Goal: Information Seeking & Learning: Understand process/instructions

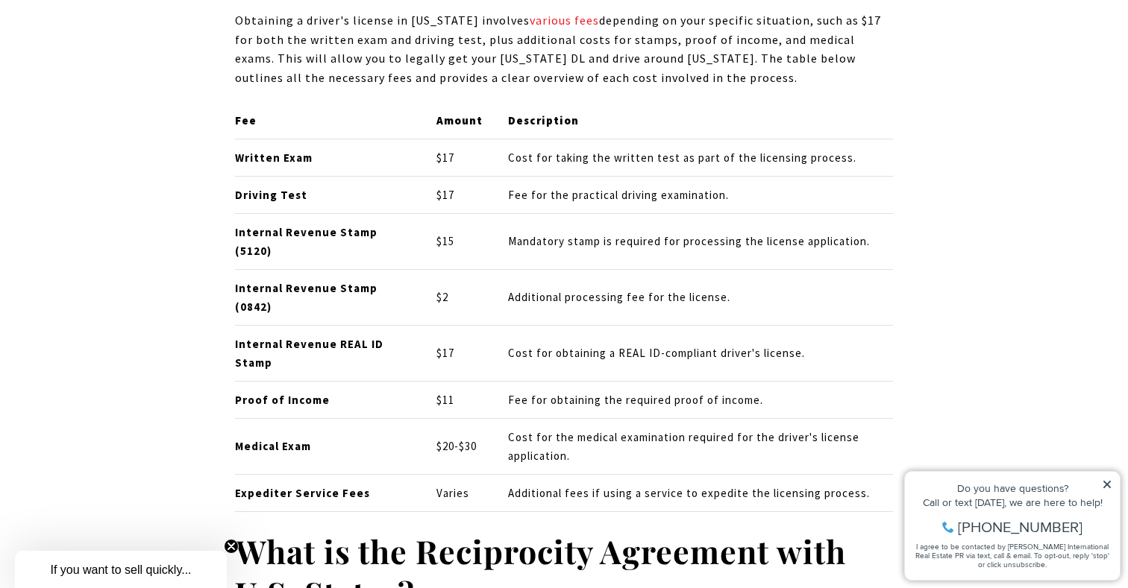
scroll to position [8075, 0]
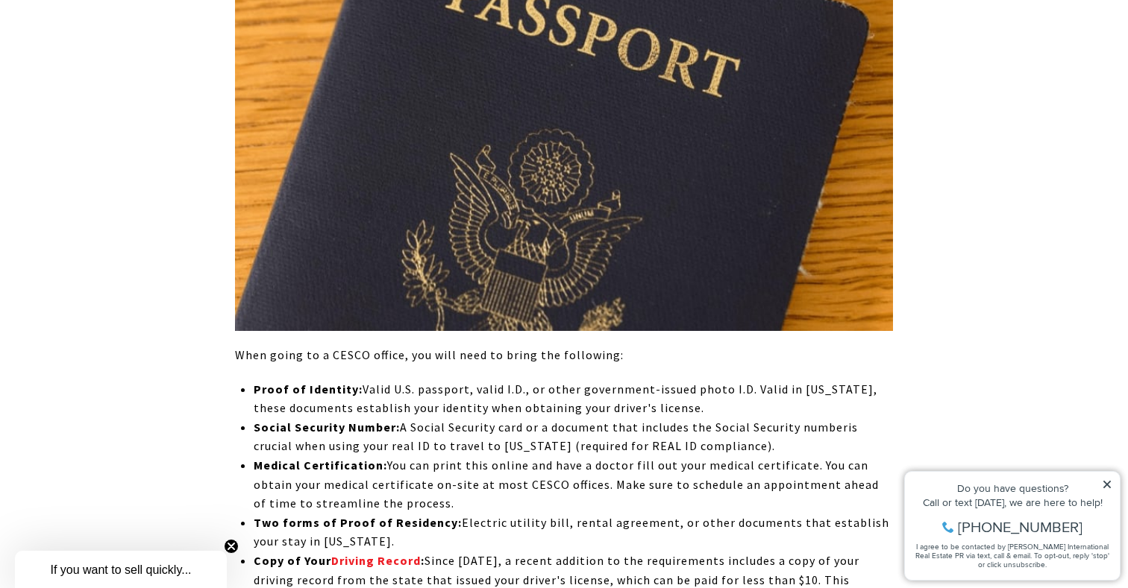
drag, startPoint x: 321, startPoint y: 311, endPoint x: 746, endPoint y: 329, distance: 425.5
click at [746, 456] on li "Medical Certification: You can print this online and have a doctor fill out you…" at bounding box center [573, 484] width 639 height 57
click at [662, 456] on li "Medical Certification: You can print this online and have a doctor fill out you…" at bounding box center [573, 484] width 639 height 57
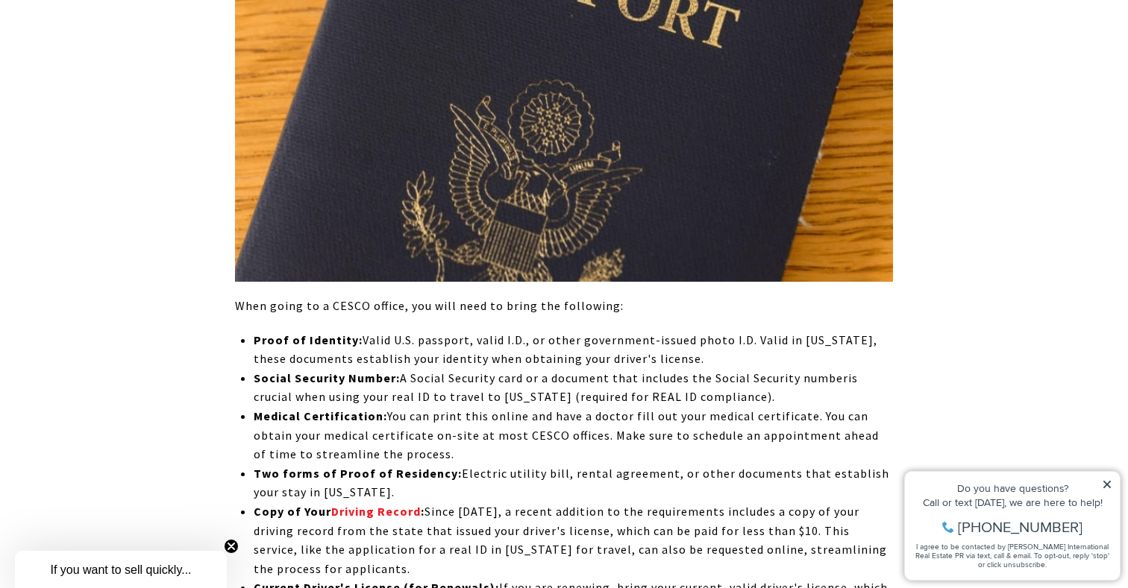
scroll to position [8166, 0]
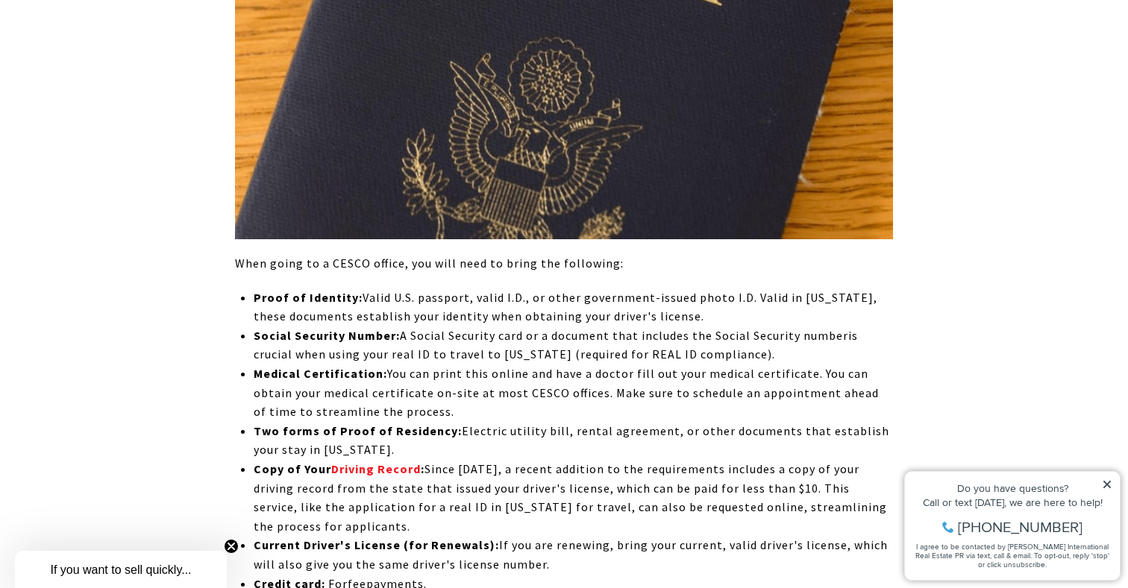
click at [760, 460] on li "Copy of Your Driving Record : Since [DATE], a recent addition to the requiremen…" at bounding box center [573, 498] width 639 height 76
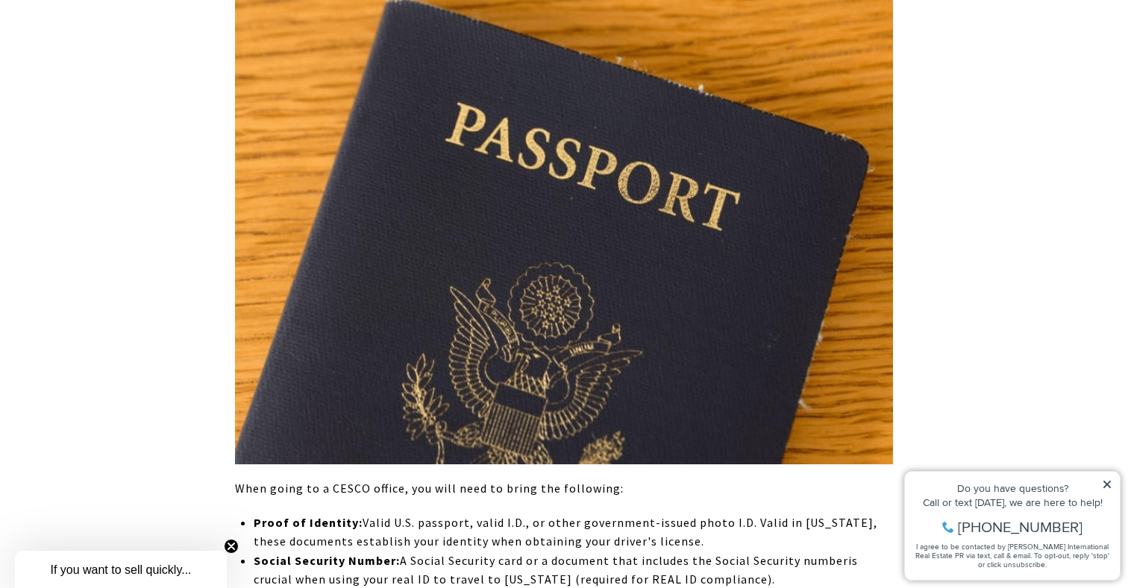
scroll to position [7949, 0]
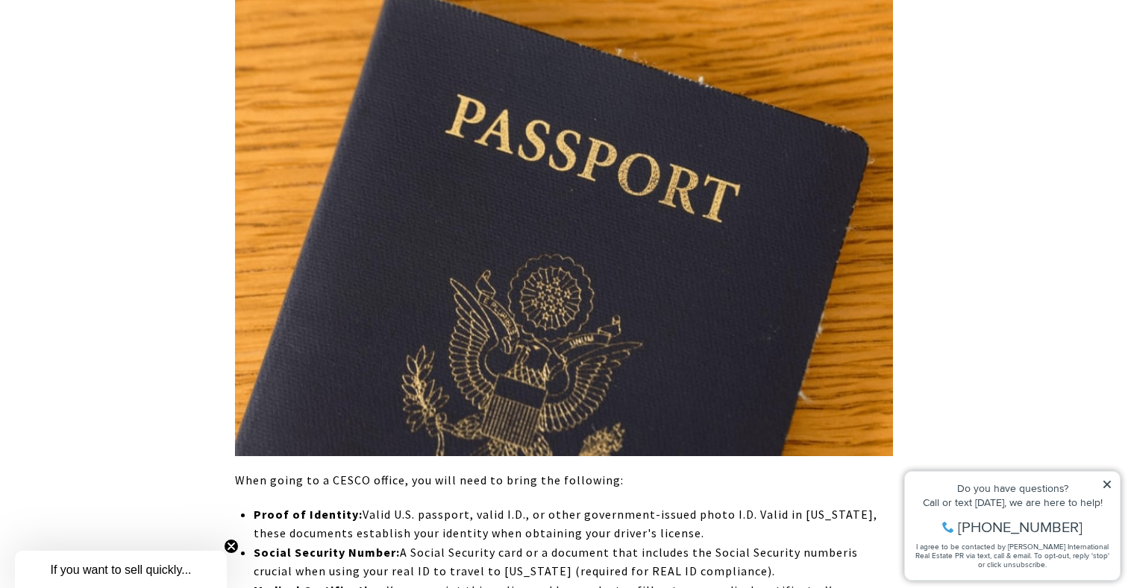
drag, startPoint x: 416, startPoint y: 440, endPoint x: 738, endPoint y: 440, distance: 321.5
